Goal: Book appointment/travel/reservation

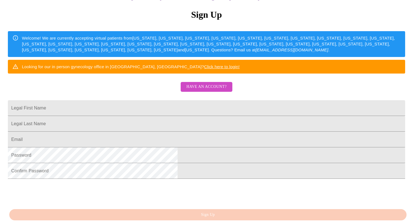
click at [206, 90] on span "Have an account?" at bounding box center [206, 86] width 40 height 7
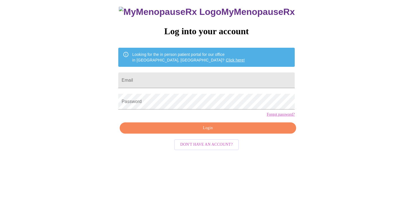
scroll to position [6, 0]
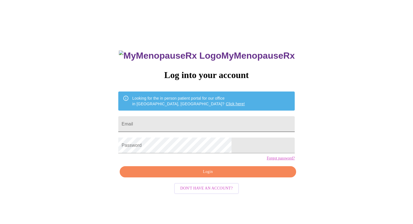
click at [173, 118] on input "Email" at bounding box center [206, 124] width 176 height 16
type input "[EMAIL_ADDRESS][DOMAIN_NAME]"
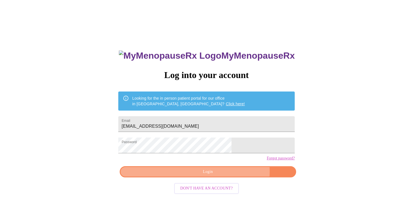
click at [226, 176] on span "Login" at bounding box center [207, 172] width 163 height 7
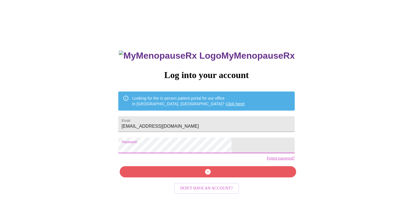
click at [132, 147] on div "MyMenopauseRx Log into your account Looking for the in person patient portal fo…" at bounding box center [206, 131] width 408 height 269
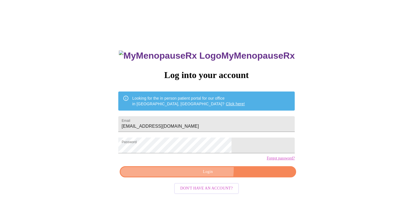
click at [196, 176] on span "Login" at bounding box center [207, 172] width 163 height 7
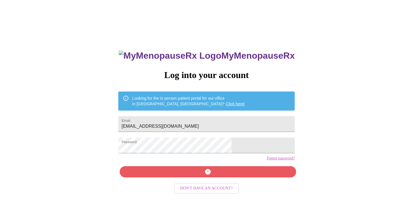
click at [267, 161] on link "Forgot password?" at bounding box center [281, 158] width 28 height 4
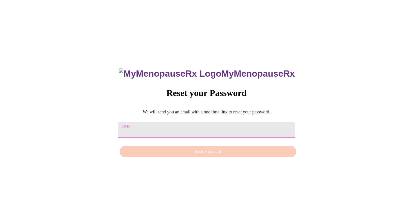
click at [158, 130] on input "Email" at bounding box center [206, 130] width 176 height 16
type input "[EMAIL_ADDRESS][DOMAIN_NAME]"
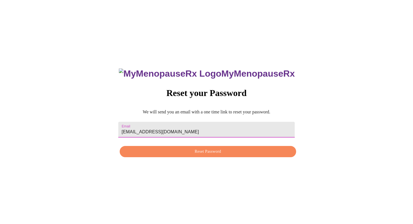
click at [202, 152] on span "Reset Password" at bounding box center [207, 151] width 163 height 7
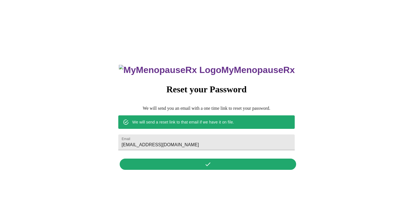
click at [212, 158] on div "MyMenopauseRx Reset your Password We will send you an email with a one time lin…" at bounding box center [207, 114] width 188 height 117
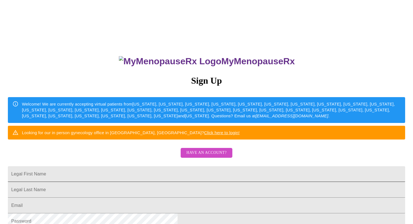
scroll to position [52, 0]
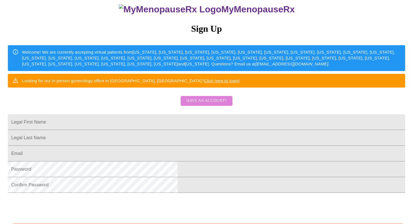
click at [206, 104] on span "Have an account?" at bounding box center [206, 100] width 40 height 7
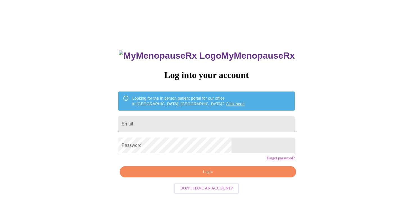
click at [161, 123] on input "Email" at bounding box center [206, 124] width 176 height 16
type input "[EMAIL_ADDRESS][DOMAIN_NAME]"
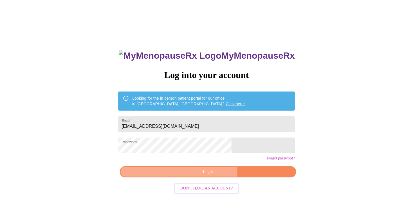
click at [210, 176] on span "Login" at bounding box center [207, 172] width 163 height 7
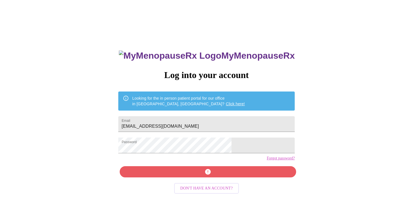
scroll to position [52, 0]
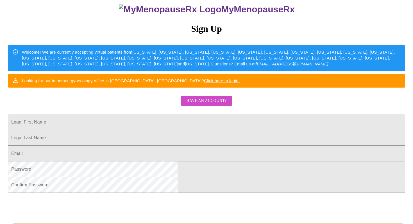
click at [147, 130] on input "Legal First Name" at bounding box center [206, 122] width 397 height 16
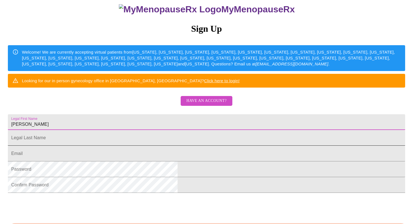
type input "[PERSON_NAME]"
click at [146, 130] on input "Legal First Name" at bounding box center [206, 122] width 397 height 16
type input "Matas"
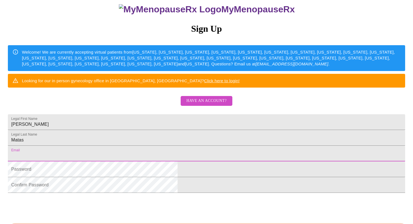
click at [138, 162] on input "Legal First Name" at bounding box center [206, 154] width 397 height 16
type input "[EMAIL_ADDRESS][DOMAIN_NAME]"
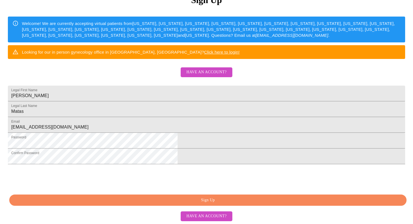
scroll to position [123, 0]
click at [195, 201] on span "Sign Up" at bounding box center [208, 200] width 384 height 7
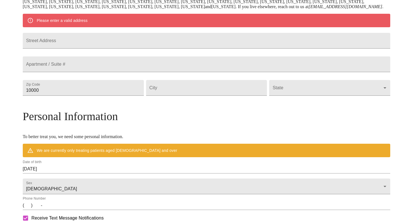
scroll to position [101, 0]
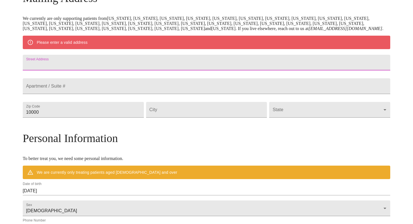
click at [87, 71] on input "Street Address" at bounding box center [207, 63] width 368 height 16
click at [97, 71] on input "230 BiscayneStreet" at bounding box center [207, 63] width 368 height 16
click at [98, 71] on input "230 BiscayneStreet" at bounding box center [207, 63] width 368 height 16
type input "[STREET_ADDRESS]"
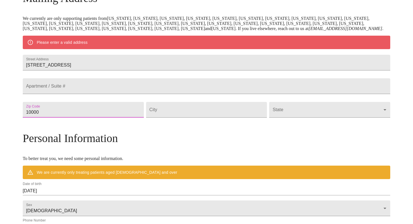
click at [86, 118] on input "10000" at bounding box center [83, 110] width 121 height 16
drag, startPoint x: 86, startPoint y: 132, endPoint x: 62, endPoint y: 130, distance: 24.2
click at [62, 130] on div "MyMenopauseRx Welcome to MyMenopauseRx Since it's your first time here, you'll …" at bounding box center [207, 120] width 368 height 438
type input "60108"
click at [174, 118] on input "Street Address" at bounding box center [206, 110] width 121 height 16
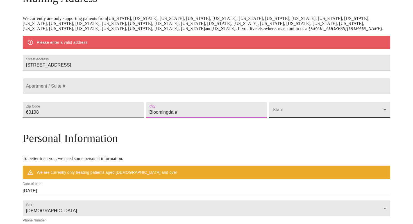
type input "Bloomingdale"
click at [339, 130] on body "MyMenopauseRx Welcome to MyMenopauseRx Since it's your first time here, you'll …" at bounding box center [206, 120] width 408 height 438
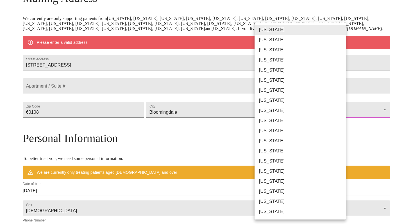
click at [285, 153] on li "[US_STATE]" at bounding box center [299, 151] width 91 height 10
type input "[US_STATE]"
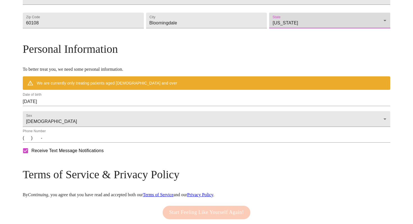
scroll to position [189, 0]
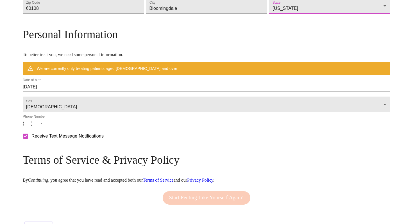
click at [76, 128] on input "(   )    -" at bounding box center [207, 123] width 368 height 9
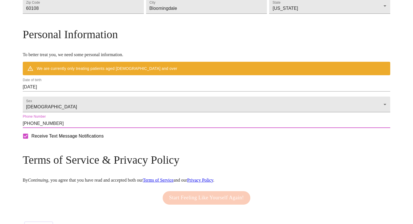
click at [107, 128] on input "[PHONE_NUMBER]" at bounding box center [207, 123] width 368 height 9
click at [115, 128] on input "[PHONE_NUMBER]" at bounding box center [207, 123] width 368 height 9
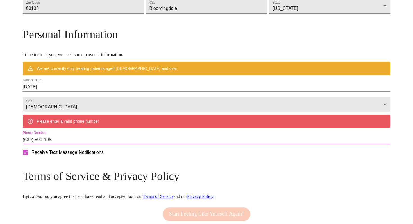
type input "[PHONE_NUMBER]"
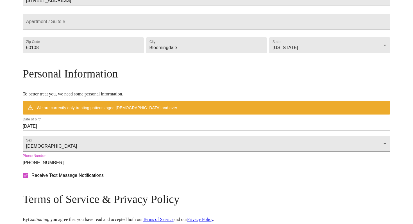
scroll to position [142, 0]
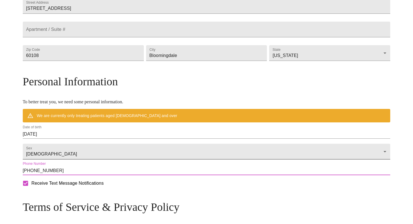
click at [179, 178] on body "MyMenopauseRx Welcome to MyMenopauseRx Since it's your first time here, you'll …" at bounding box center [206, 72] width 408 height 422
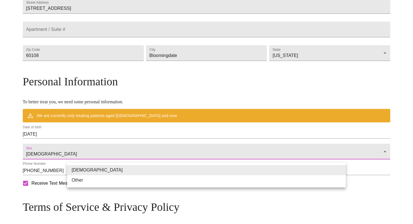
click at [96, 169] on li "[DEMOGRAPHIC_DATA]" at bounding box center [206, 170] width 279 height 10
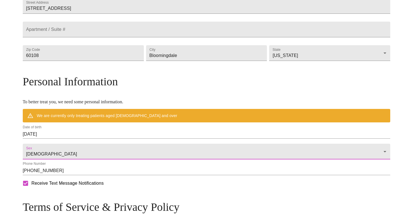
click at [96, 169] on body "MyMenopauseRx Welcome to MyMenopauseRx Since it's your first time here, you'll …" at bounding box center [206, 72] width 408 height 422
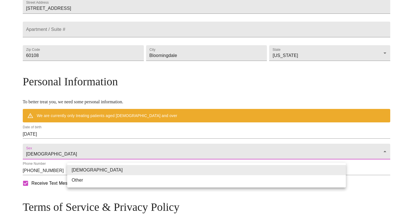
click at [94, 151] on div at bounding box center [206, 112] width 413 height 224
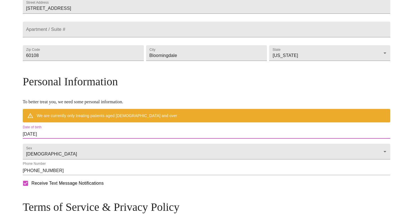
drag, startPoint x: 95, startPoint y: 153, endPoint x: 61, endPoint y: 152, distance: 34.0
click at [60, 152] on div "MyMenopauseRx Welcome to MyMenopauseRx Since it's your first time here, you'll …" at bounding box center [207, 72] width 368 height 422
click at [76, 139] on input "[DATE]" at bounding box center [207, 134] width 368 height 9
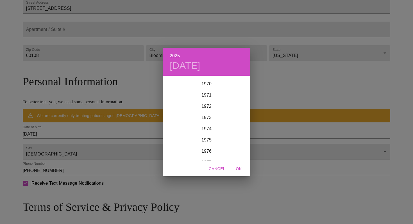
scroll to position [789, 0]
click at [208, 147] on div "1975" at bounding box center [206, 147] width 87 height 11
click at [236, 86] on div "Mar" at bounding box center [235, 87] width 29 height 21
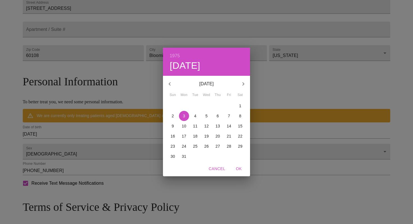
click at [196, 115] on p "4" at bounding box center [195, 116] width 2 height 6
click at [240, 170] on span "OK" at bounding box center [238, 168] width 13 height 7
type input "[DATE]"
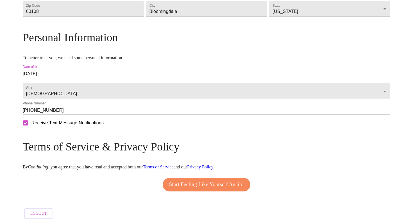
scroll to position [208, 0]
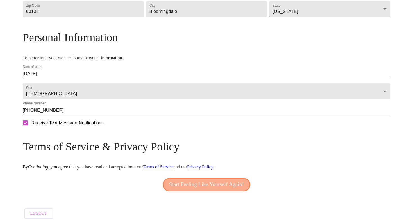
click at [201, 182] on span "Start Feeling Like Yourself Again!" at bounding box center [206, 184] width 75 height 9
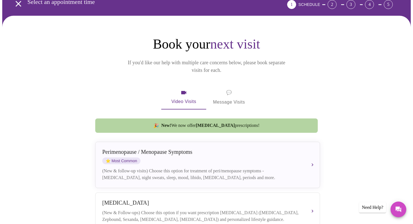
scroll to position [31, 0]
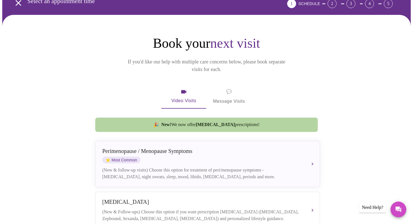
click at [181, 88] on span "Video Visits" at bounding box center [183, 96] width 31 height 16
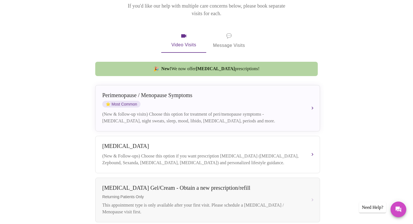
scroll to position [86, 0]
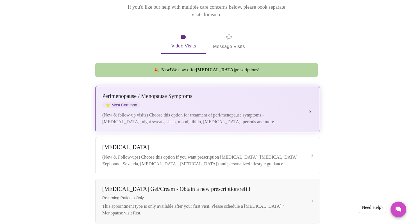
click at [309, 102] on button "[MEDICAL_DATA] / Menopause Symptoms ⭐ Most Common (New & follow-up visits) Choo…" at bounding box center [207, 109] width 225 height 46
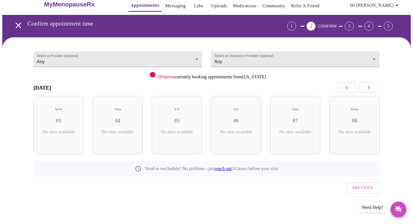
scroll to position [0, 0]
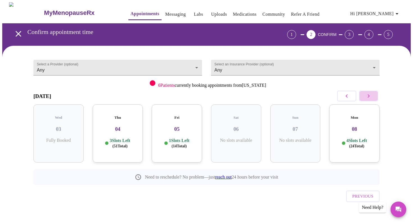
click at [369, 97] on icon "button" at bounding box center [368, 96] width 7 height 7
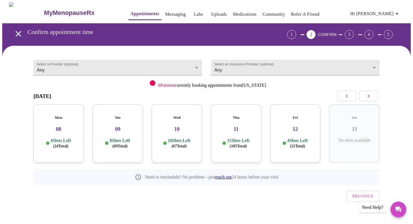
click at [369, 97] on icon "button" at bounding box center [368, 96] width 7 height 7
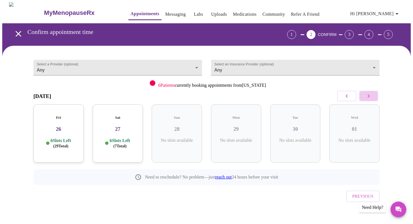
click at [369, 97] on icon "button" at bounding box center [368, 96] width 7 height 7
click at [348, 96] on icon "button" at bounding box center [346, 96] width 7 height 7
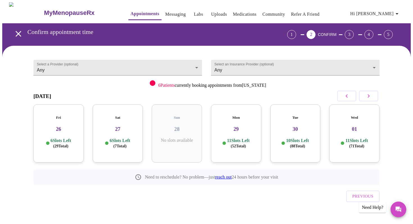
click at [361, 144] on span "( 71 Total)" at bounding box center [356, 146] width 15 height 4
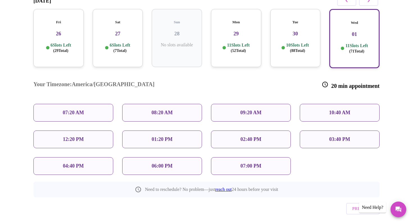
scroll to position [99, 0]
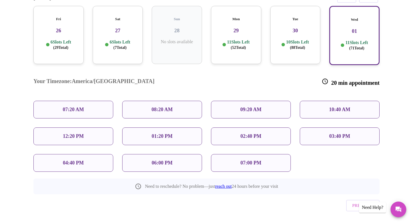
click at [335, 133] on p "03:40 PM" at bounding box center [339, 136] width 21 height 6
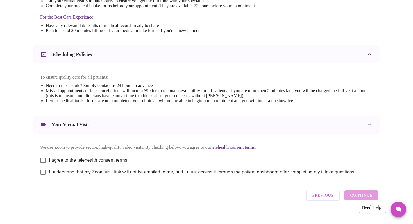
scroll to position [183, 0]
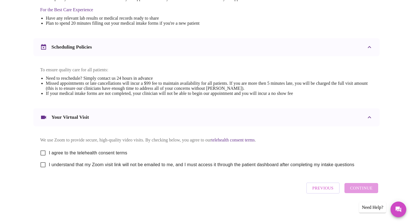
click at [44, 152] on input "I agree to the telehealth consent terms" at bounding box center [43, 153] width 12 height 12
checkbox input "true"
click at [43, 164] on input "I understand that my Zoom visit link will not be emailed to me, and I must acce…" at bounding box center [43, 165] width 12 height 12
checkbox input "true"
click at [356, 188] on span "Continue" at bounding box center [361, 188] width 22 height 7
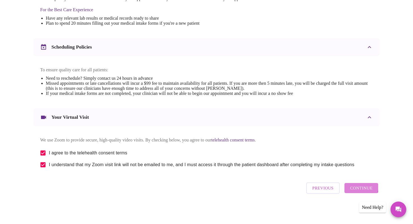
scroll to position [15, 0]
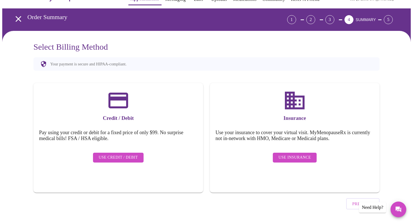
click at [120, 154] on span "Use Credit / Debit" at bounding box center [118, 157] width 39 height 7
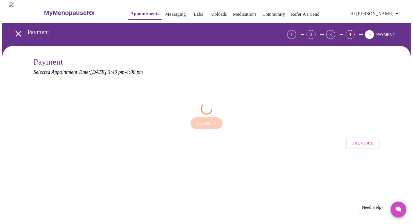
scroll to position [0, 0]
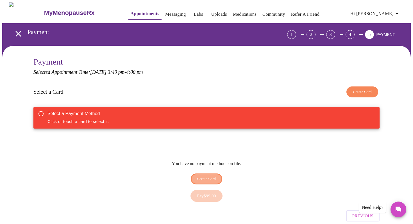
click at [209, 176] on span "Create Card" at bounding box center [206, 179] width 19 height 6
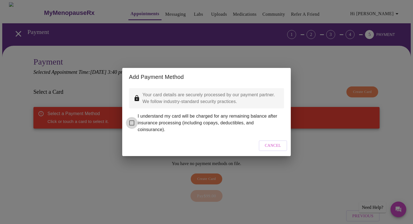
click at [131, 122] on input "I understand my card will be charged for any remaining balance after insurance …" at bounding box center [132, 123] width 12 height 12
checkbox input "true"
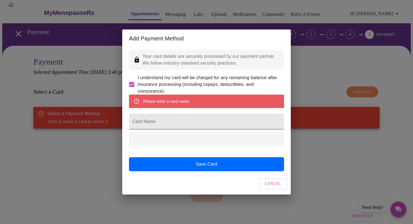
click at [173, 124] on input "Card Name" at bounding box center [206, 122] width 155 height 16
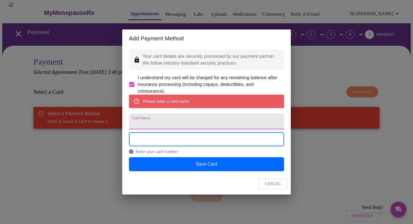
click at [173, 124] on input "Card Name" at bounding box center [206, 122] width 155 height 16
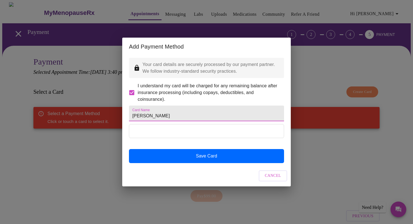
type input "[PERSON_NAME]"
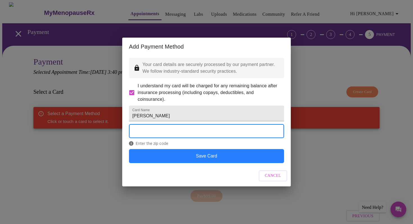
click at [204, 163] on button "Save Card" at bounding box center [206, 156] width 155 height 14
click at [197, 161] on button "Save Card" at bounding box center [206, 156] width 155 height 14
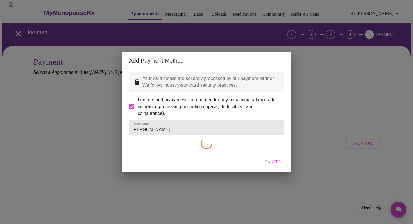
checkbox input "false"
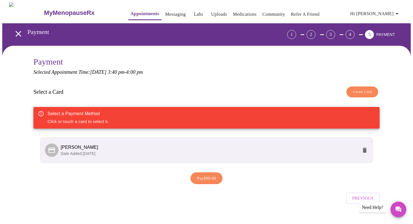
click at [208, 177] on span "Pay $99.00" at bounding box center [206, 178] width 19 height 7
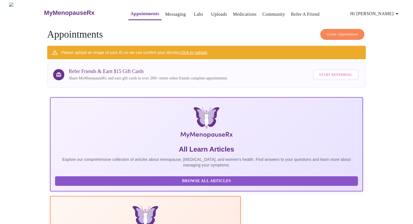
click at [167, 11] on link "Messaging" at bounding box center [175, 14] width 21 height 8
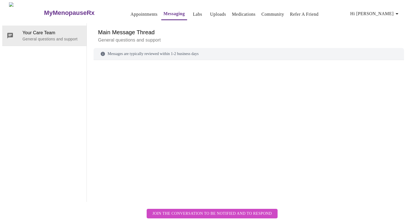
scroll to position [21, 0]
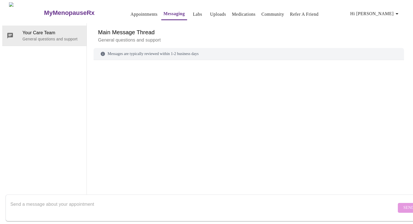
click at [66, 199] on textarea "Send a message about your appointment" at bounding box center [203, 208] width 386 height 18
click at [45, 200] on textarea "I have been an inperson" at bounding box center [203, 208] width 386 height 18
click at [65, 201] on textarea "I have been an in person" at bounding box center [203, 208] width 386 height 18
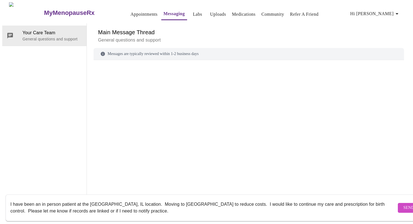
scroll to position [10, 0]
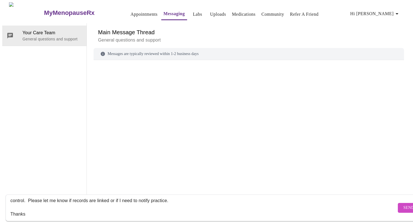
type textarea "I have been an in person patient at the [GEOGRAPHIC_DATA], IL location. Moving …"
click at [403, 204] on span "Send" at bounding box center [408, 207] width 11 height 7
